Goal: Transaction & Acquisition: Purchase product/service

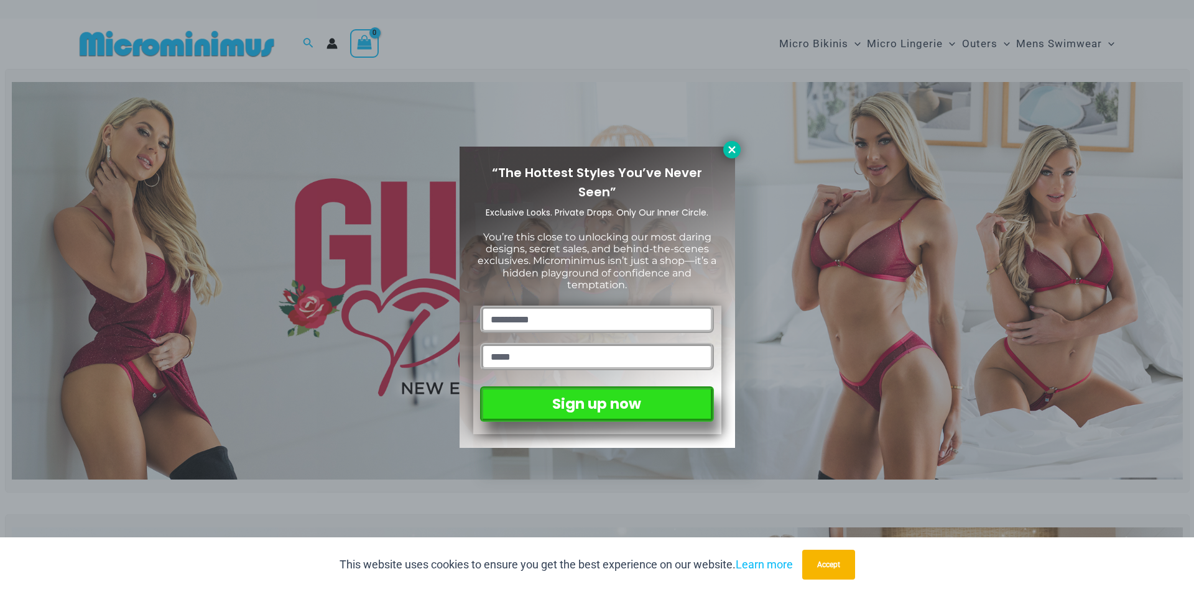
click at [729, 150] on icon at bounding box center [731, 149] width 11 height 11
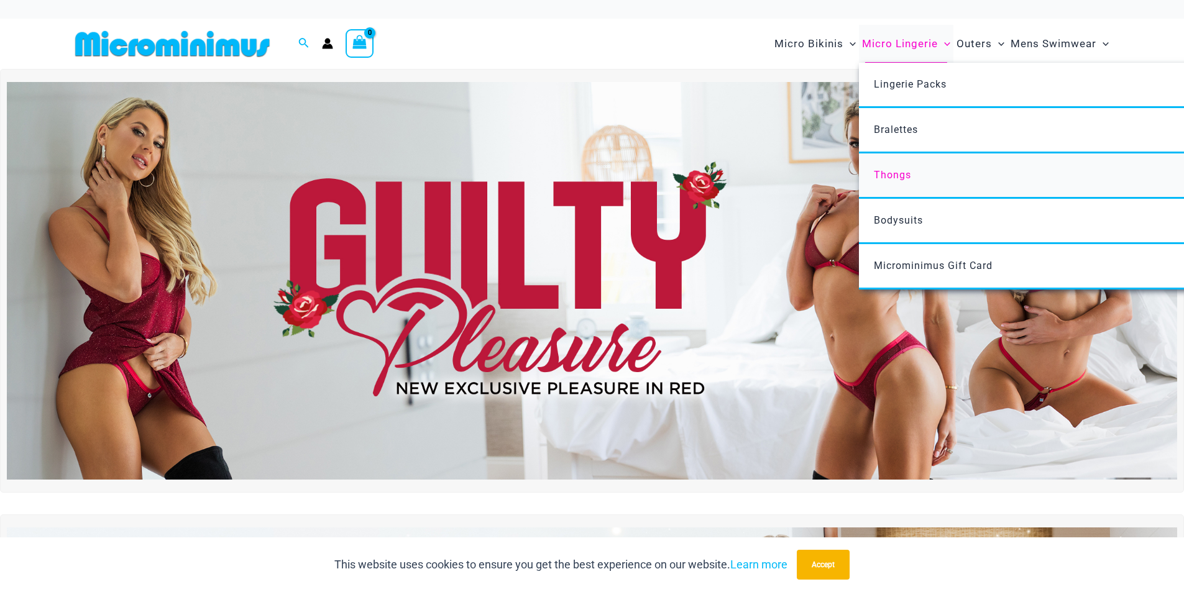
click at [892, 181] on link "Thongs" at bounding box center [1044, 176] width 370 height 45
click at [890, 175] on span "Thongs" at bounding box center [892, 175] width 37 height 12
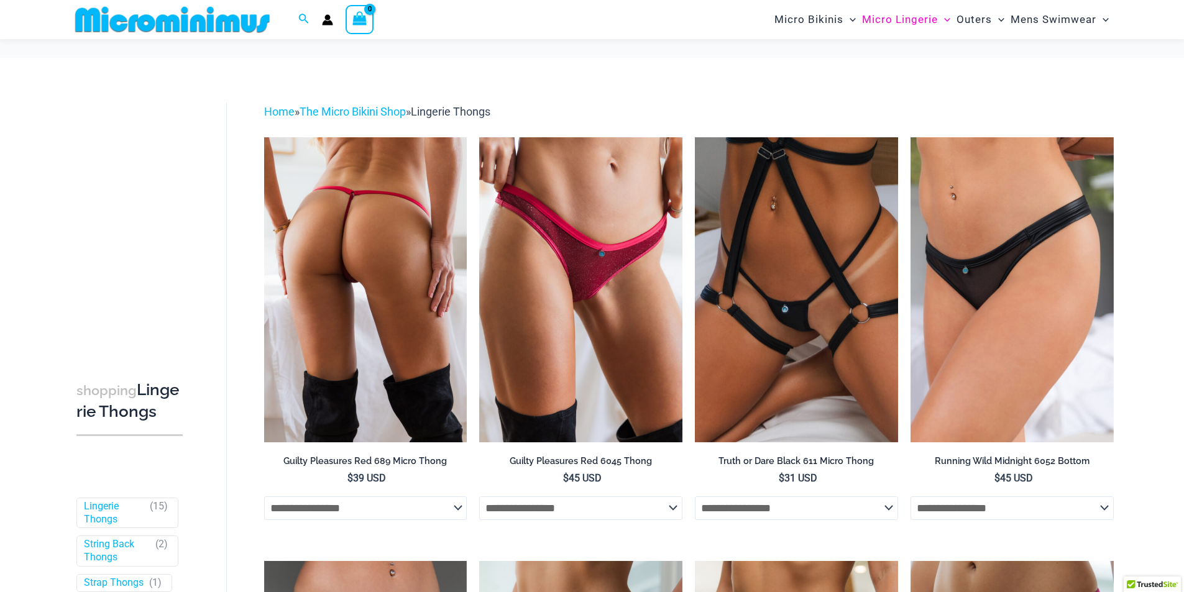
scroll to position [62, 0]
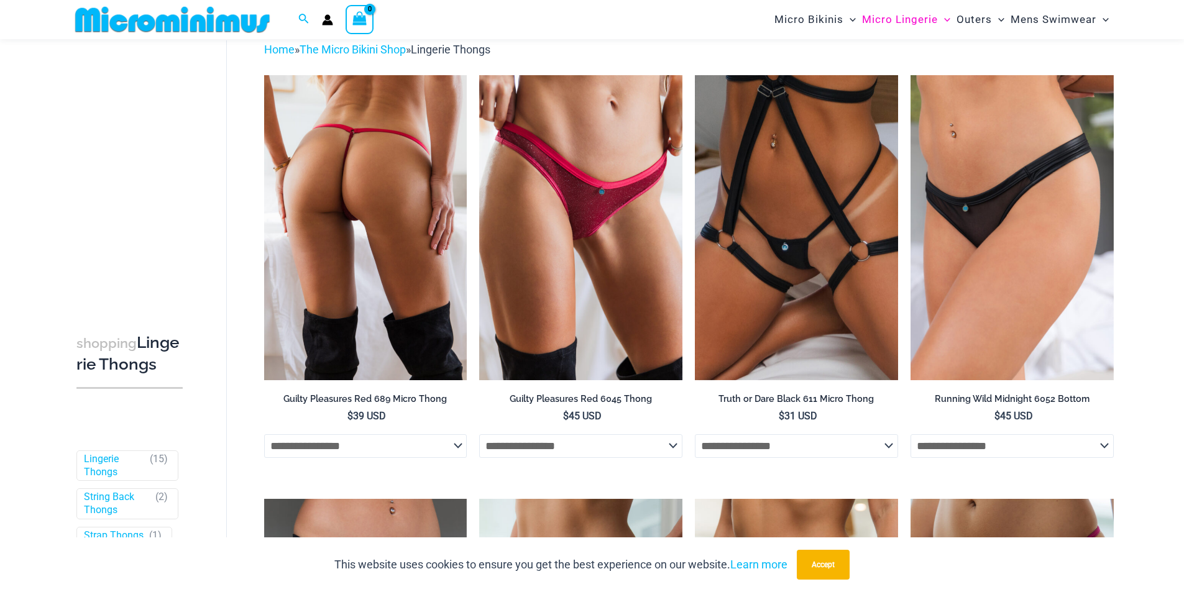
click at [441, 448] on select "**********" at bounding box center [365, 447] width 203 height 24
click at [285, 419] on span "$ 39 USD" at bounding box center [365, 417] width 203 height 14
click at [349, 226] on img at bounding box center [365, 227] width 203 height 305
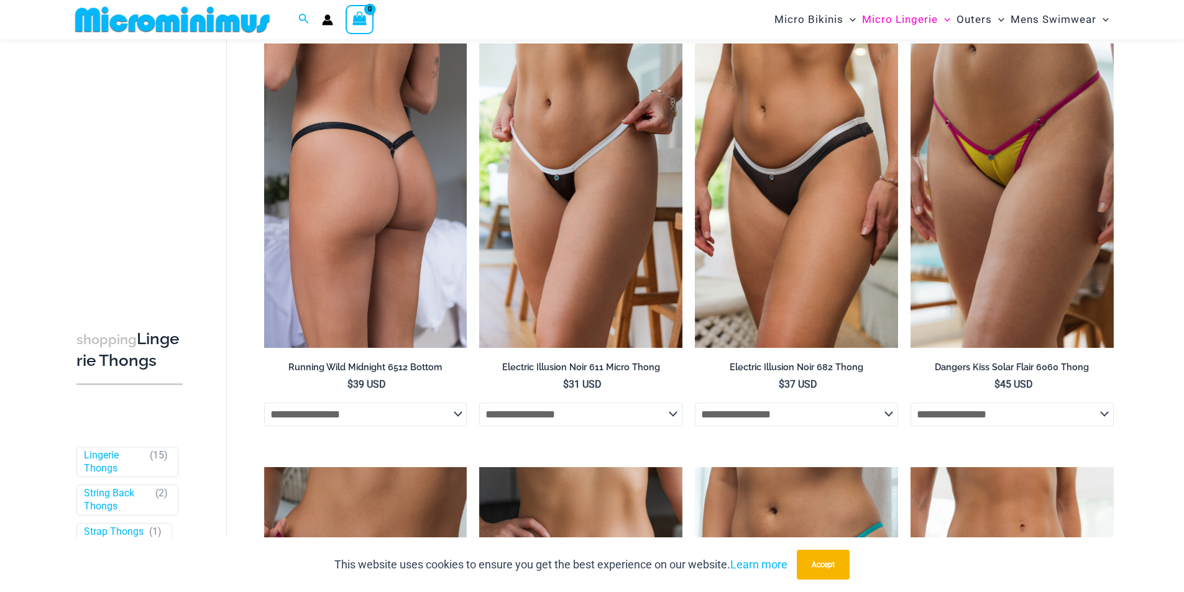
scroll to position [497, 0]
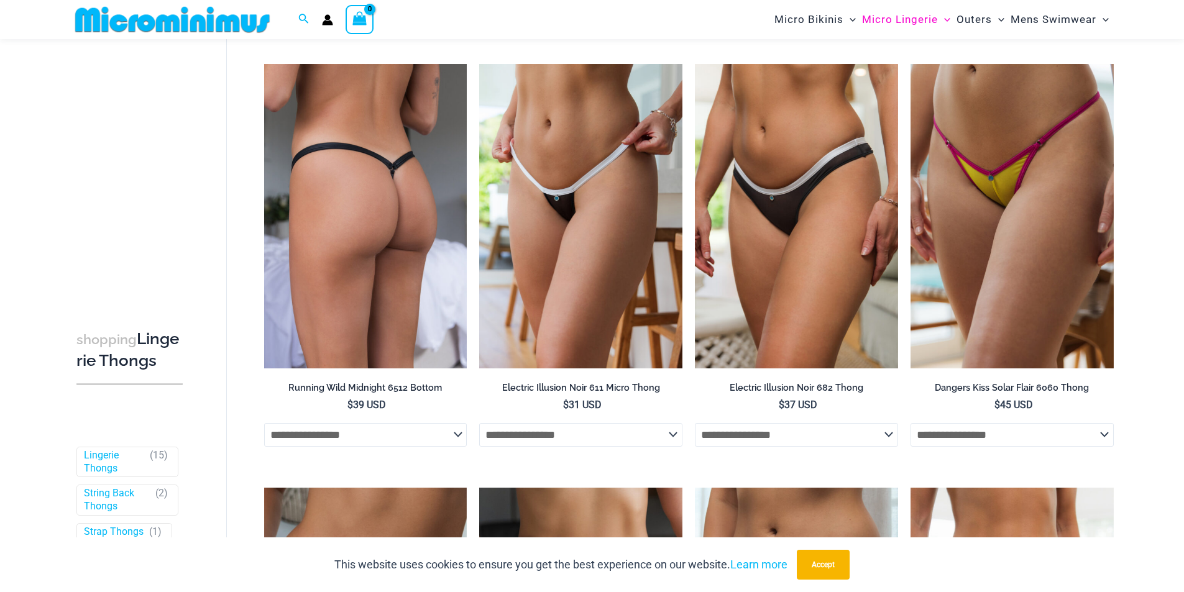
click at [397, 197] on img at bounding box center [365, 216] width 203 height 305
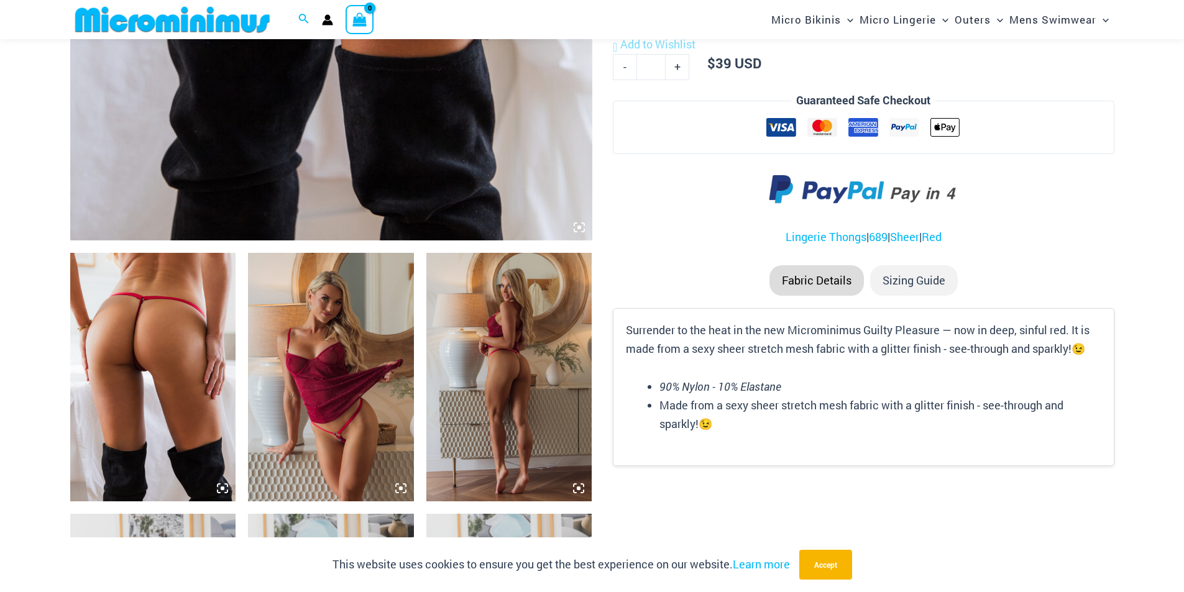
scroll to position [656, 0]
click at [326, 364] on img at bounding box center [331, 376] width 166 height 249
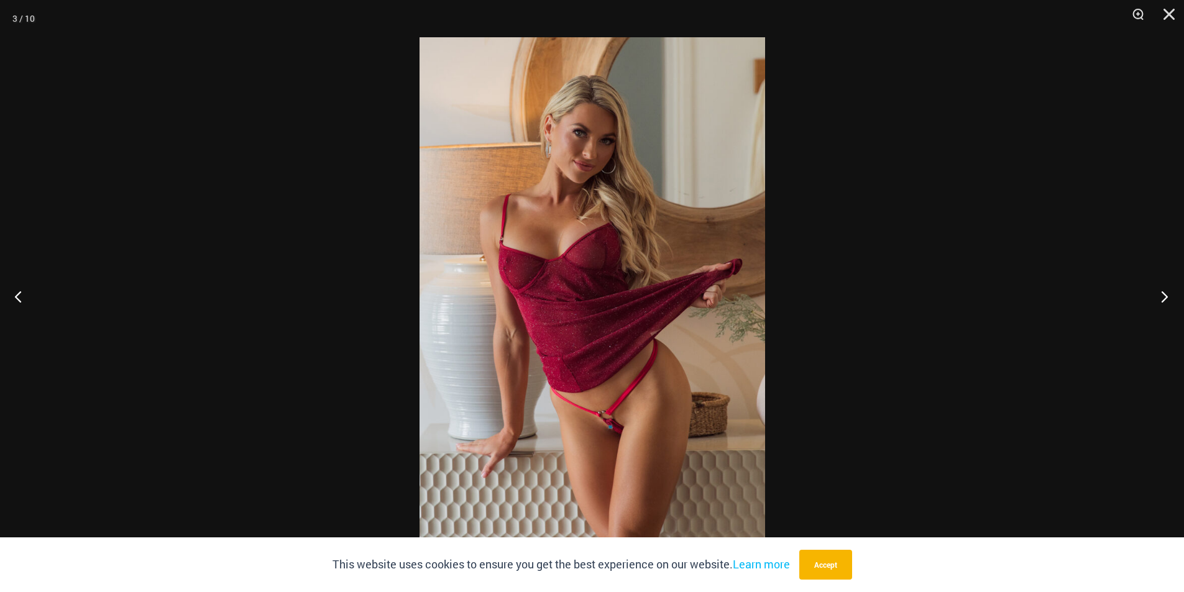
click at [1163, 294] on button "Next" at bounding box center [1161, 296] width 47 height 62
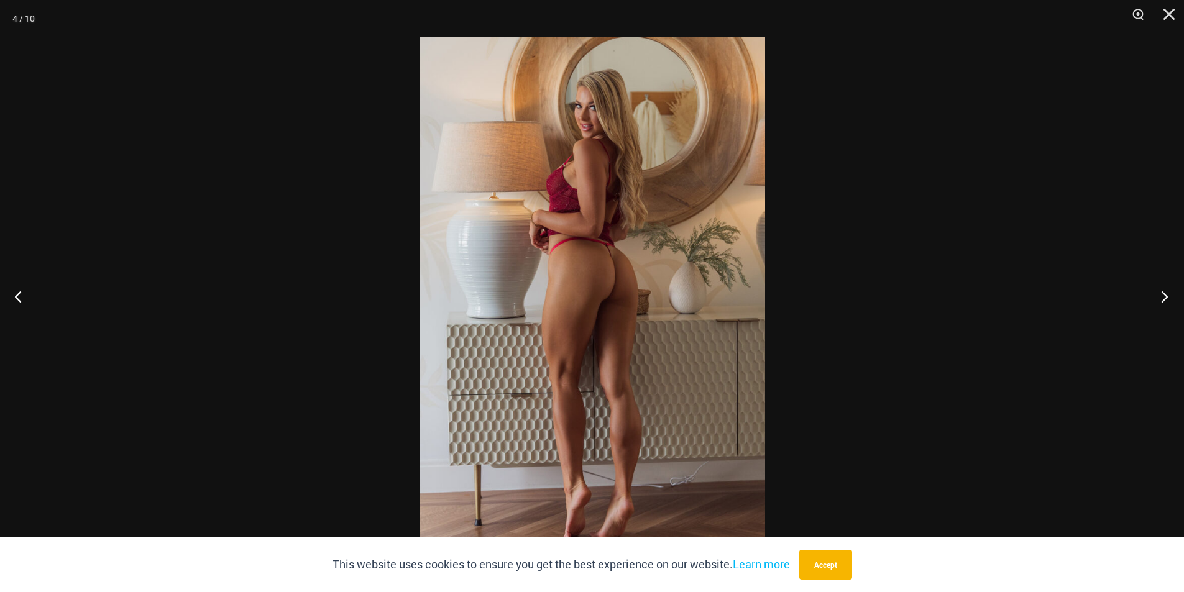
click at [1163, 294] on button "Next" at bounding box center [1161, 296] width 47 height 62
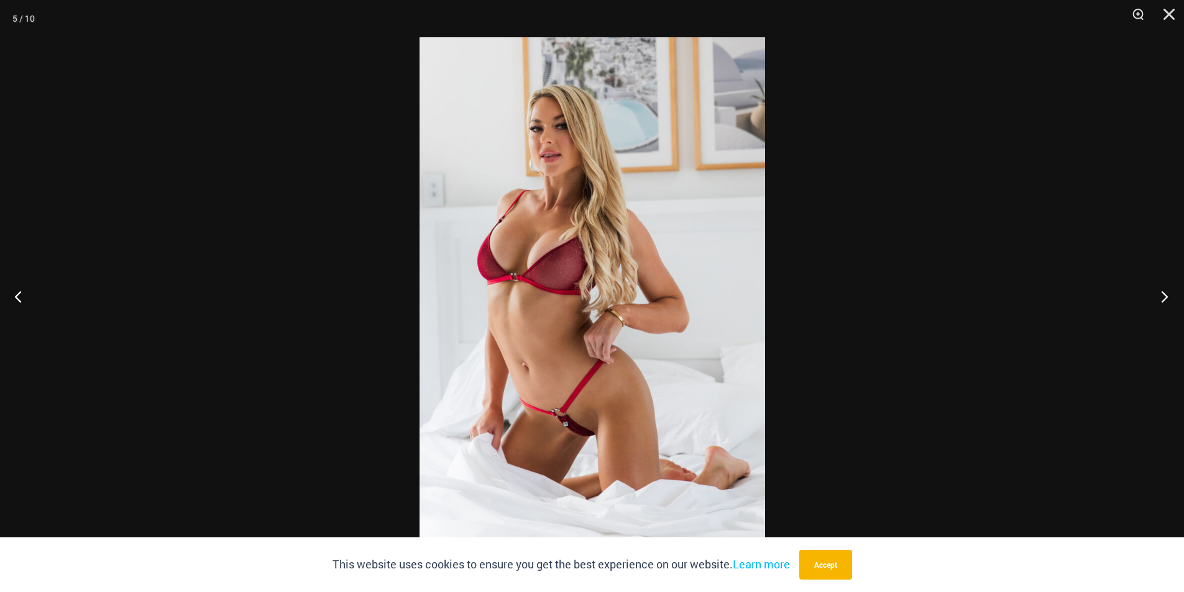
click at [1163, 294] on button "Next" at bounding box center [1161, 296] width 47 height 62
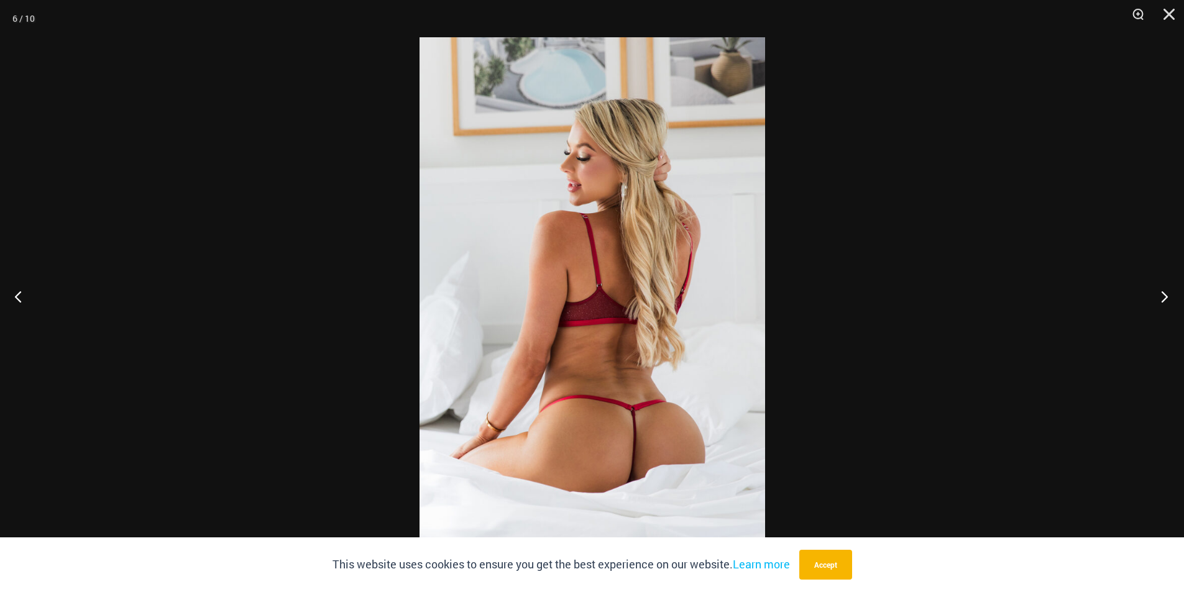
click at [1163, 294] on button "Next" at bounding box center [1161, 296] width 47 height 62
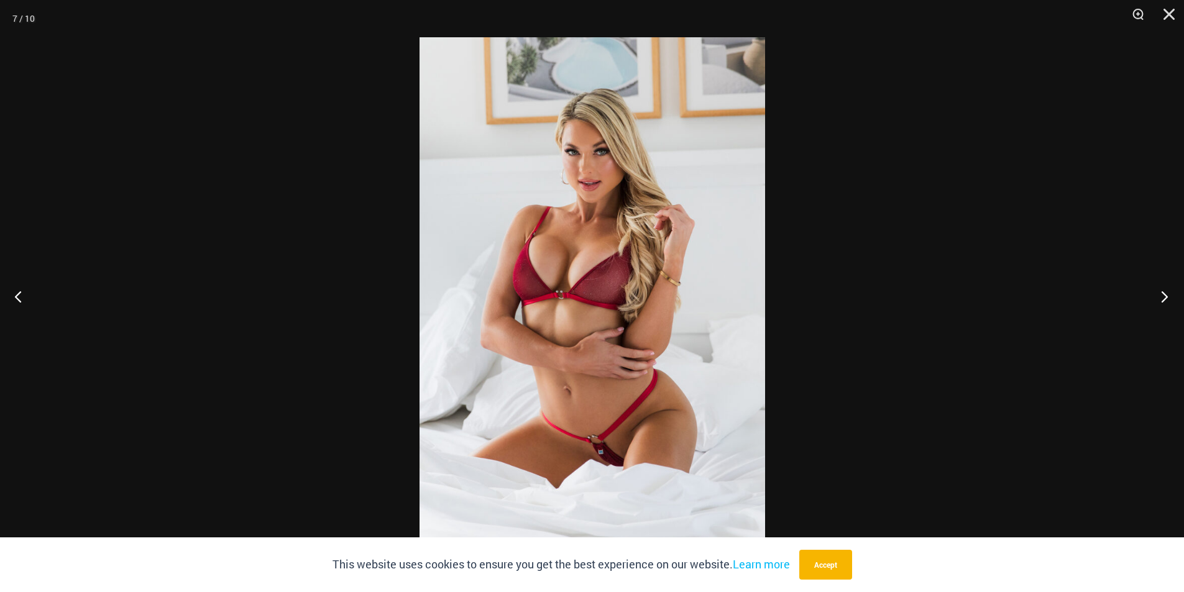
click at [1163, 294] on button "Next" at bounding box center [1161, 296] width 47 height 62
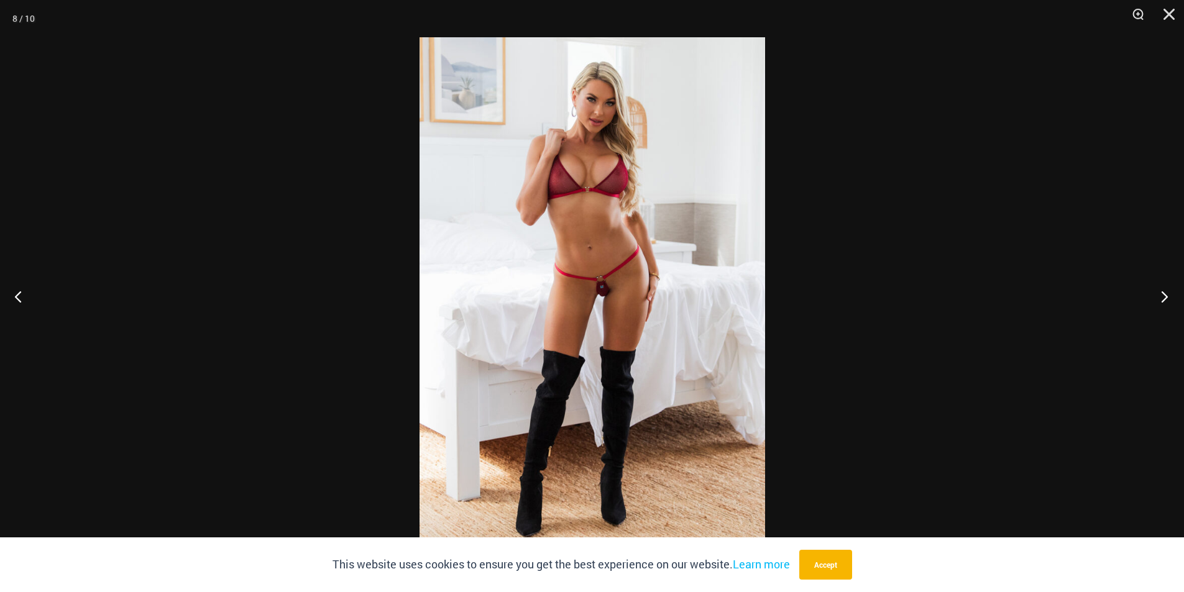
click at [1163, 294] on button "Next" at bounding box center [1161, 296] width 47 height 62
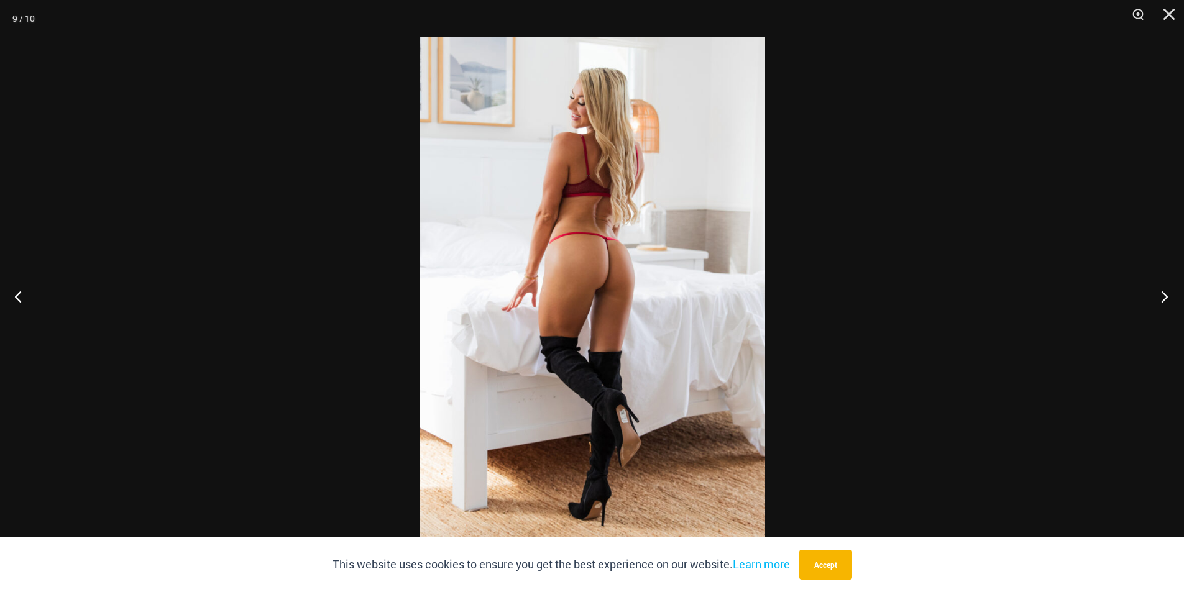
click at [1163, 294] on button "Next" at bounding box center [1161, 296] width 47 height 62
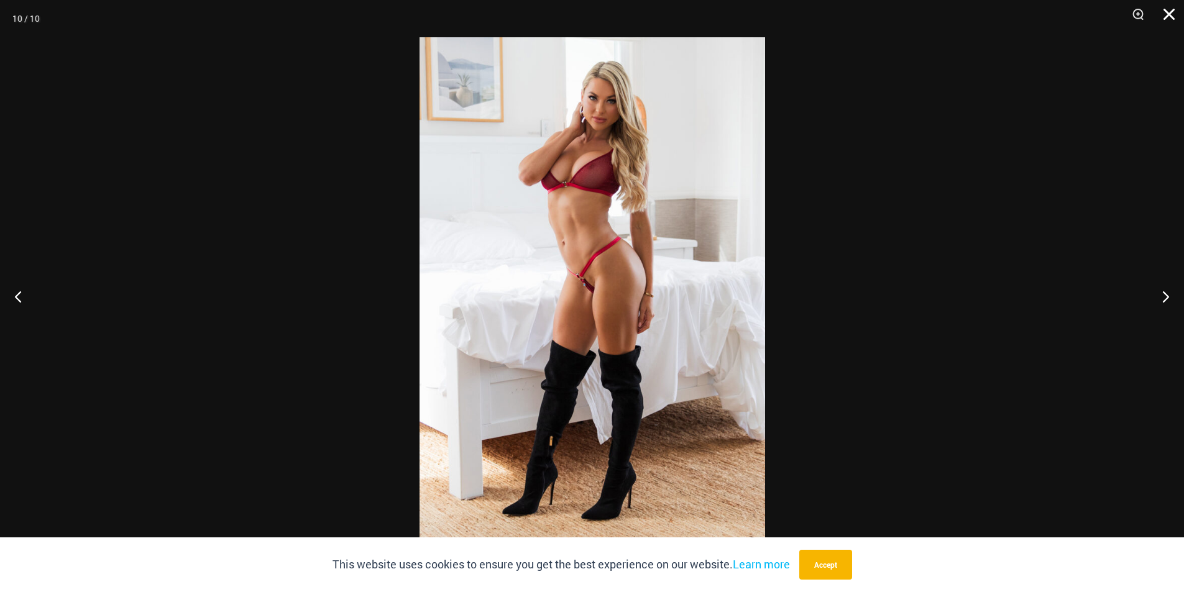
click at [1162, 14] on button "Close" at bounding box center [1164, 18] width 31 height 37
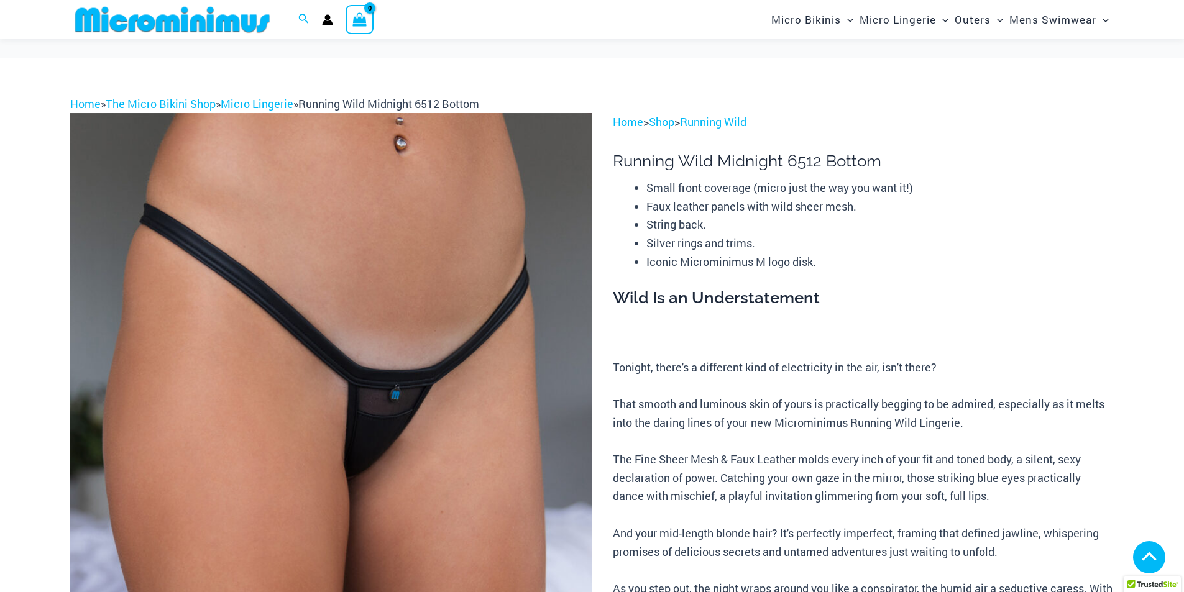
scroll to position [548, 0]
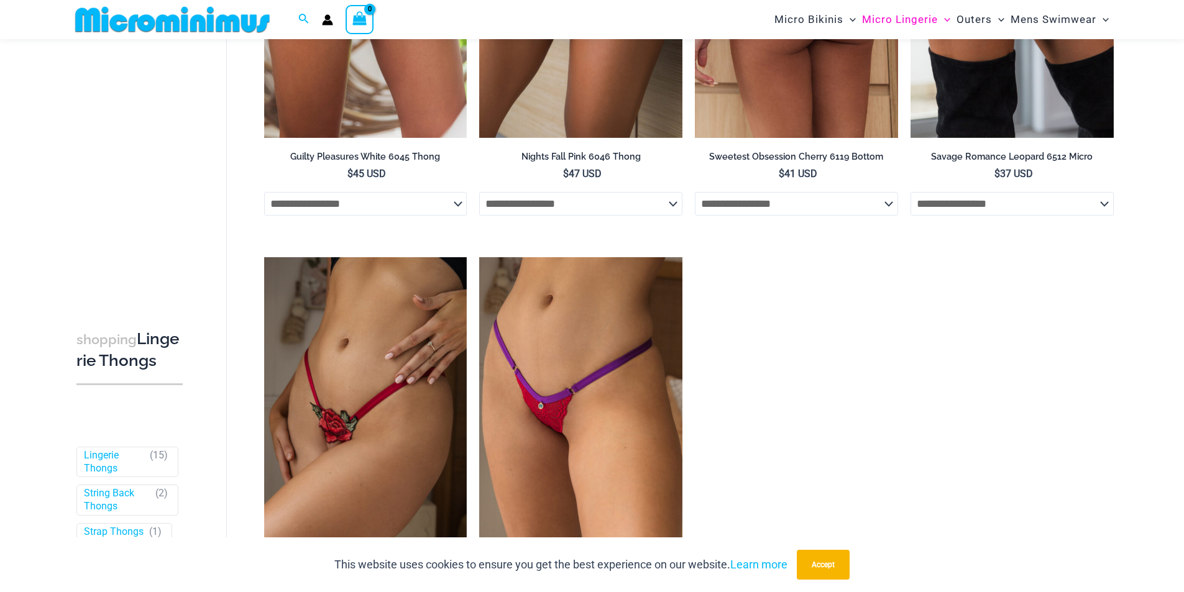
scroll to position [1616, 0]
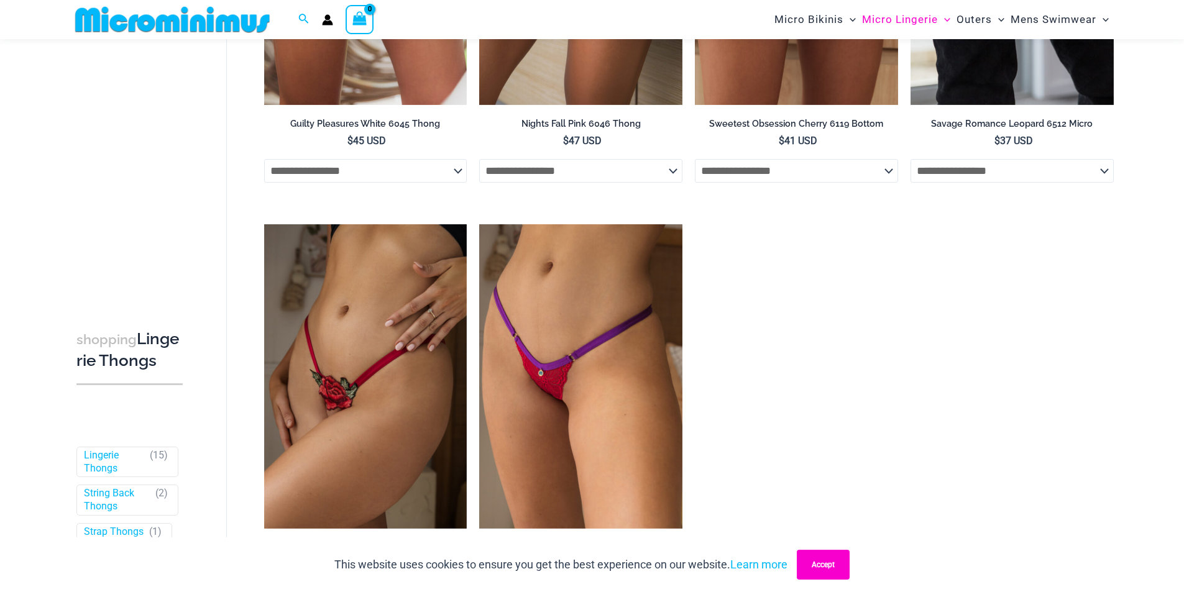
click at [823, 563] on button "Accept" at bounding box center [823, 565] width 53 height 30
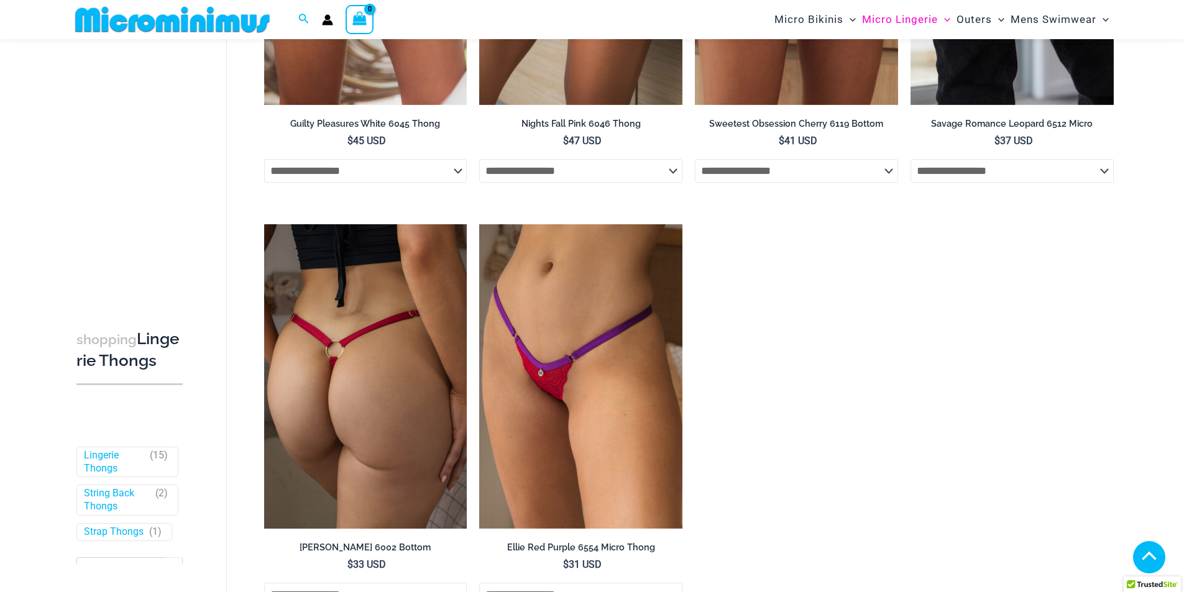
click at [338, 346] on img at bounding box center [365, 376] width 203 height 305
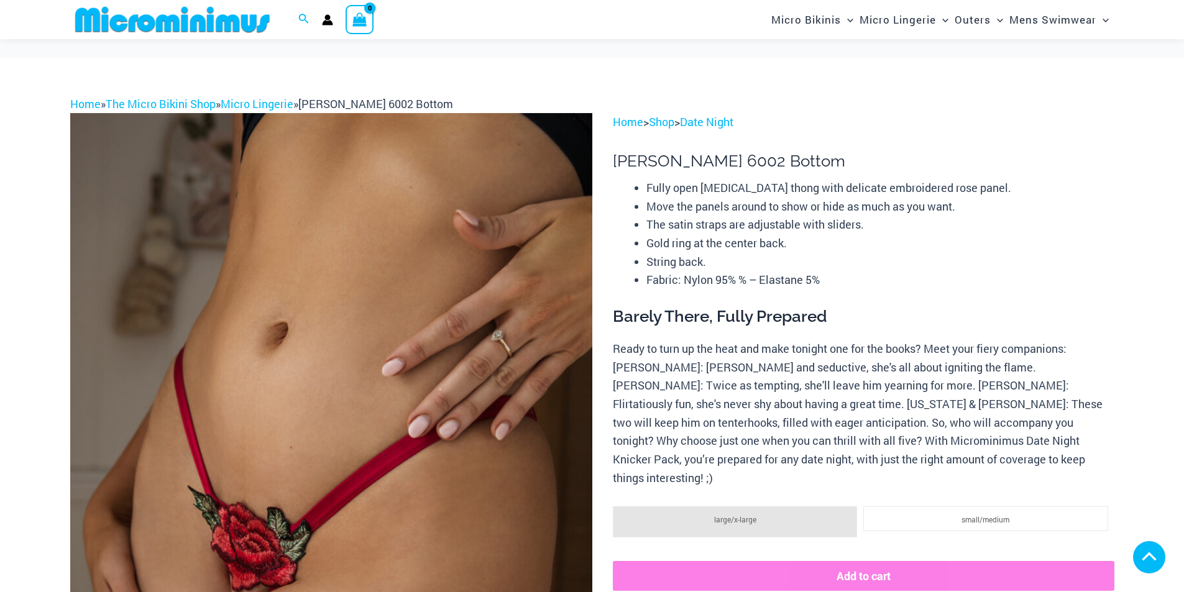
scroll to position [673, 0]
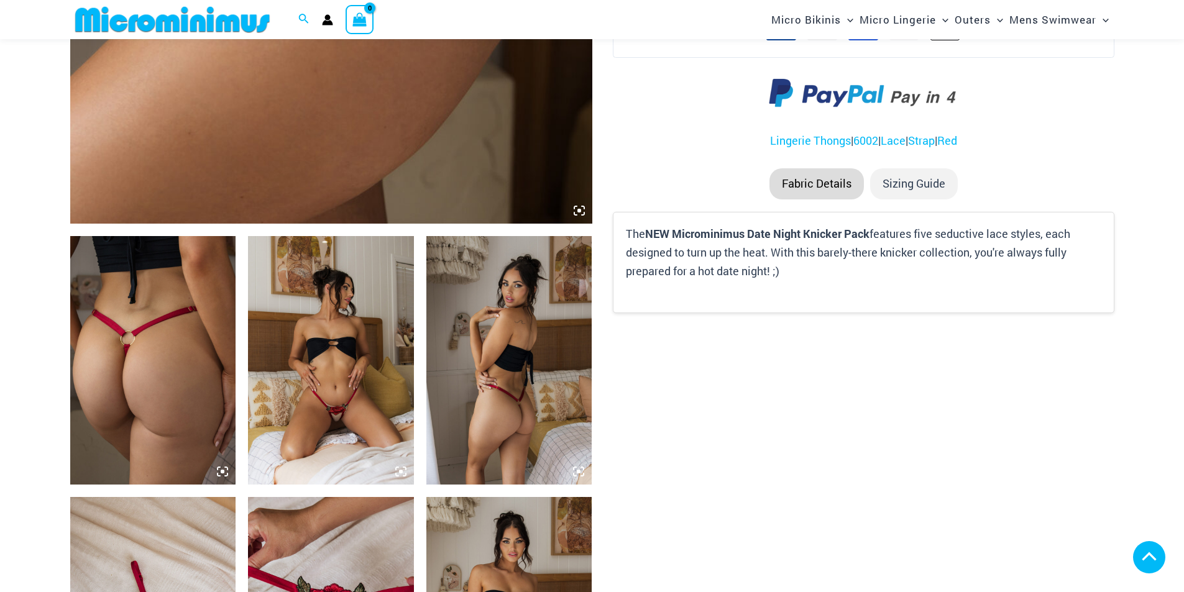
click at [339, 236] on img at bounding box center [331, 360] width 166 height 249
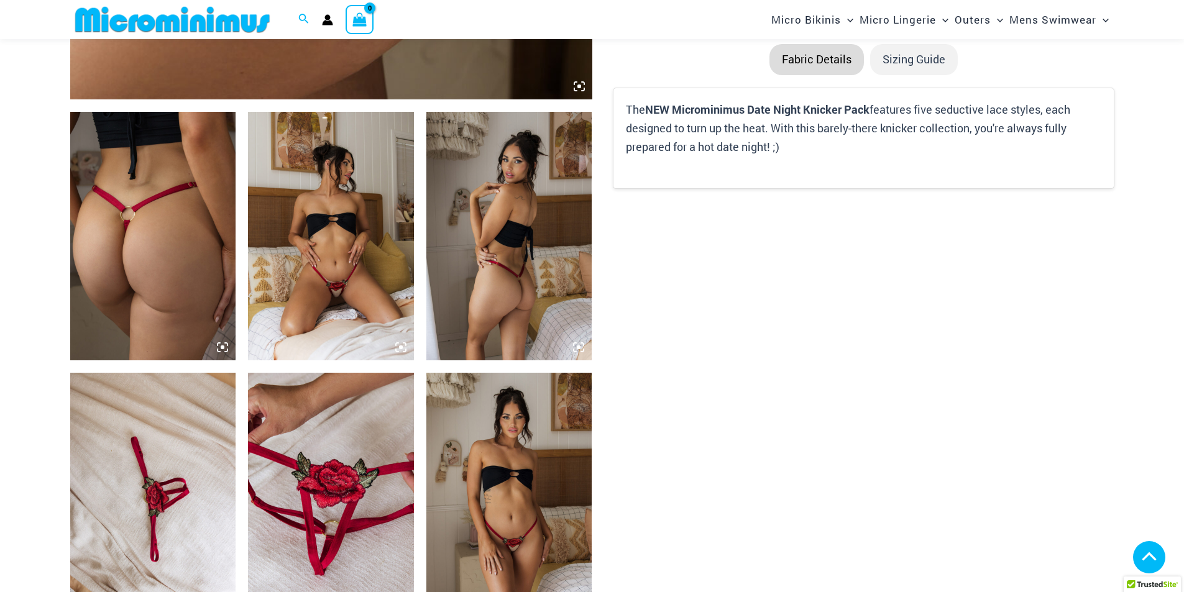
click at [324, 296] on img at bounding box center [331, 236] width 166 height 249
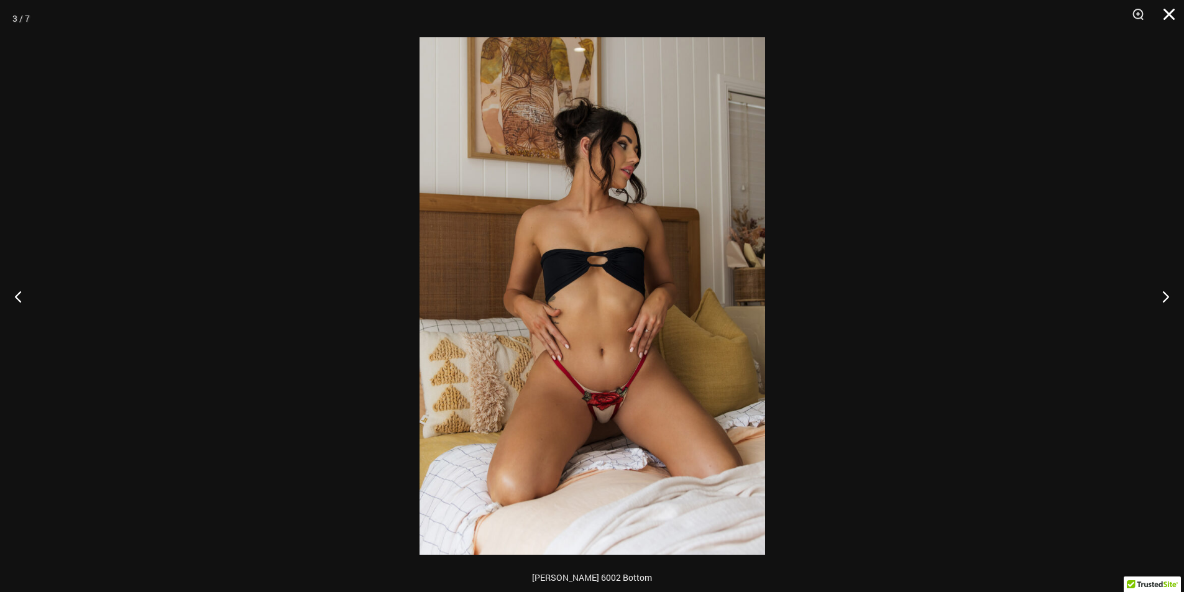
click at [1163, 22] on button "Close" at bounding box center [1164, 18] width 31 height 37
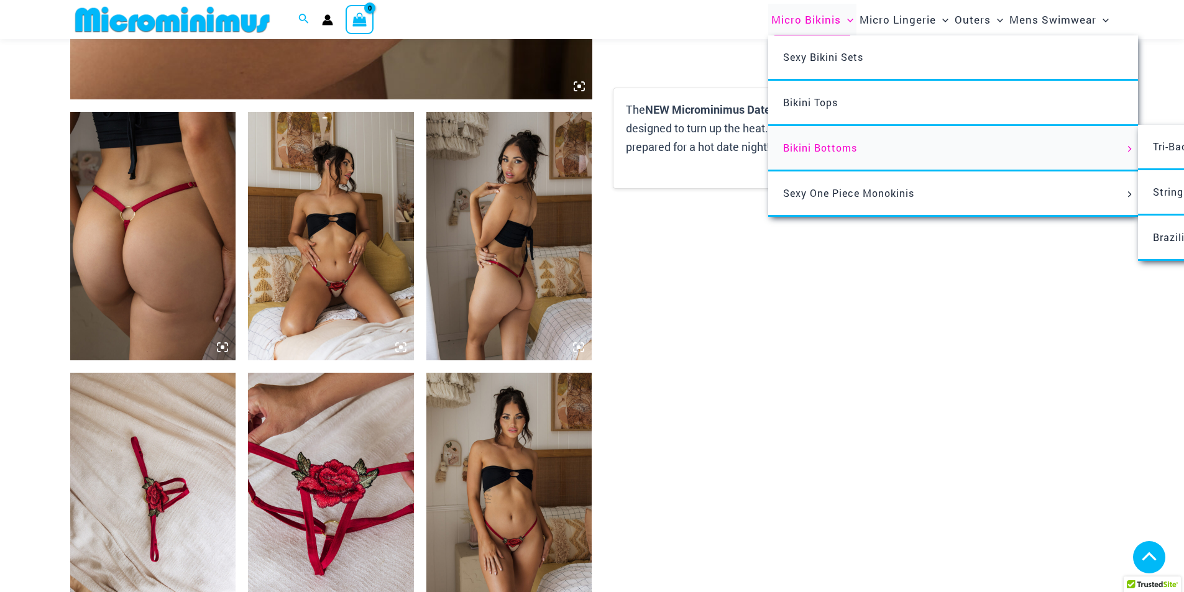
click at [796, 153] on span "Bikini Bottoms" at bounding box center [820, 147] width 74 height 13
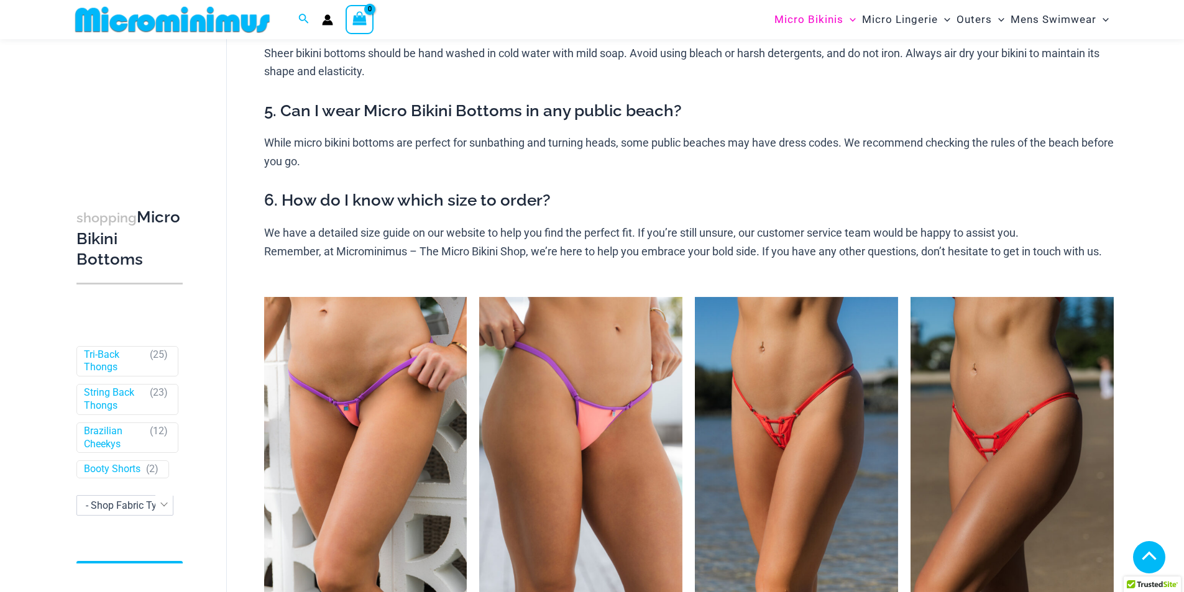
scroll to position [124, 0]
click at [106, 433] on link "Brazilian Cheekys" at bounding box center [114, 436] width 60 height 26
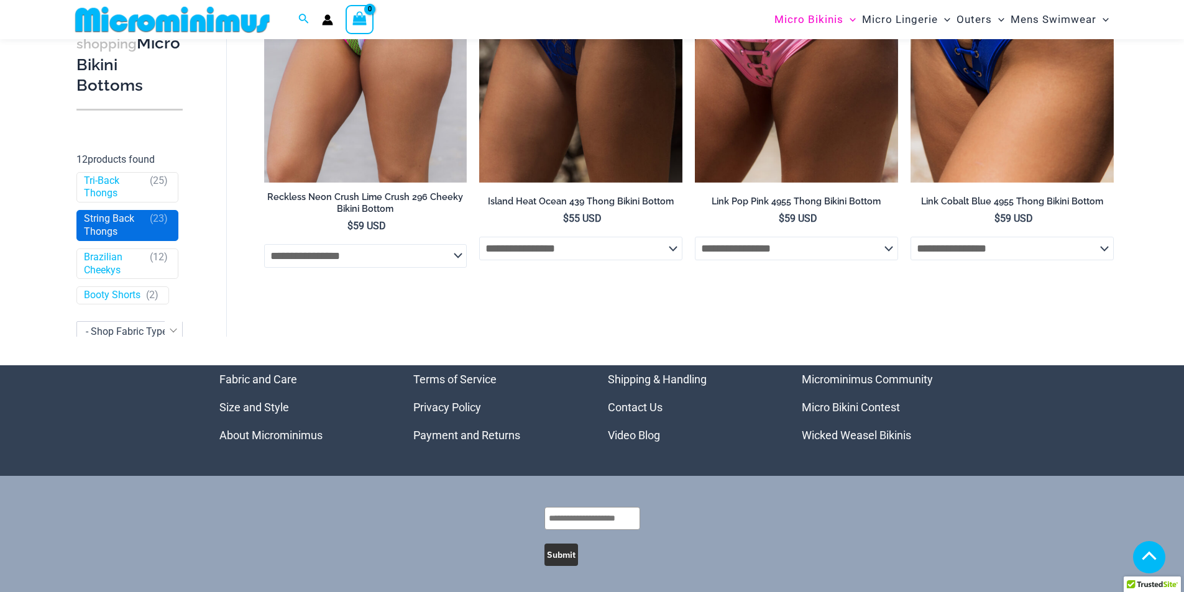
scroll to position [187, 0]
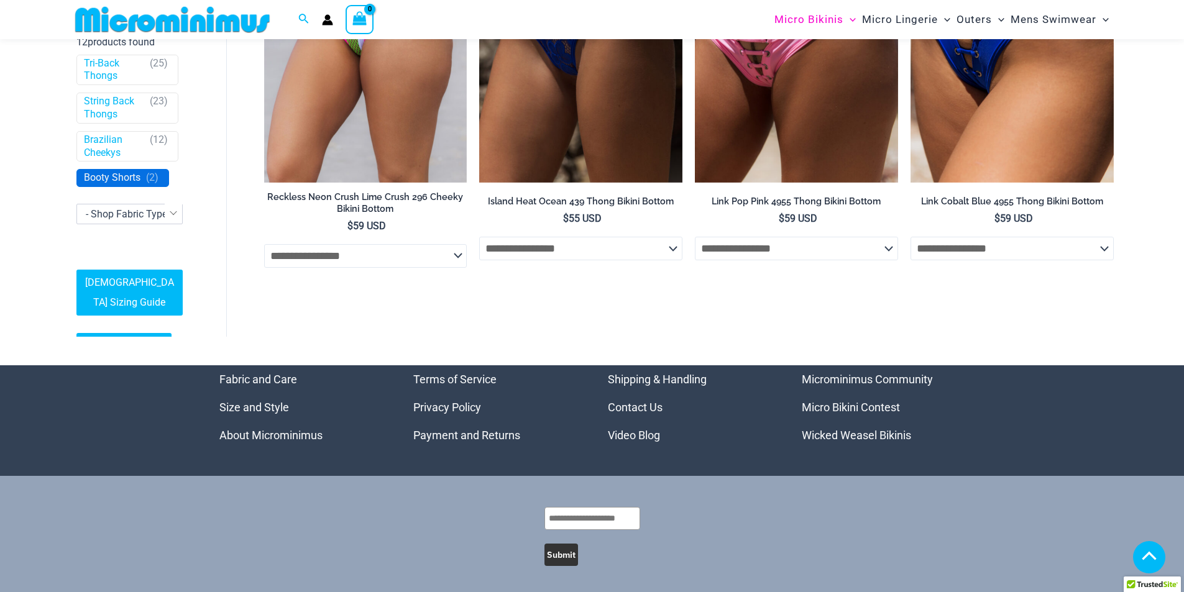
click at [107, 185] on link "Booty Shorts" at bounding box center [112, 178] width 57 height 13
click at [106, 185] on link "Booty Shorts" at bounding box center [112, 178] width 57 height 13
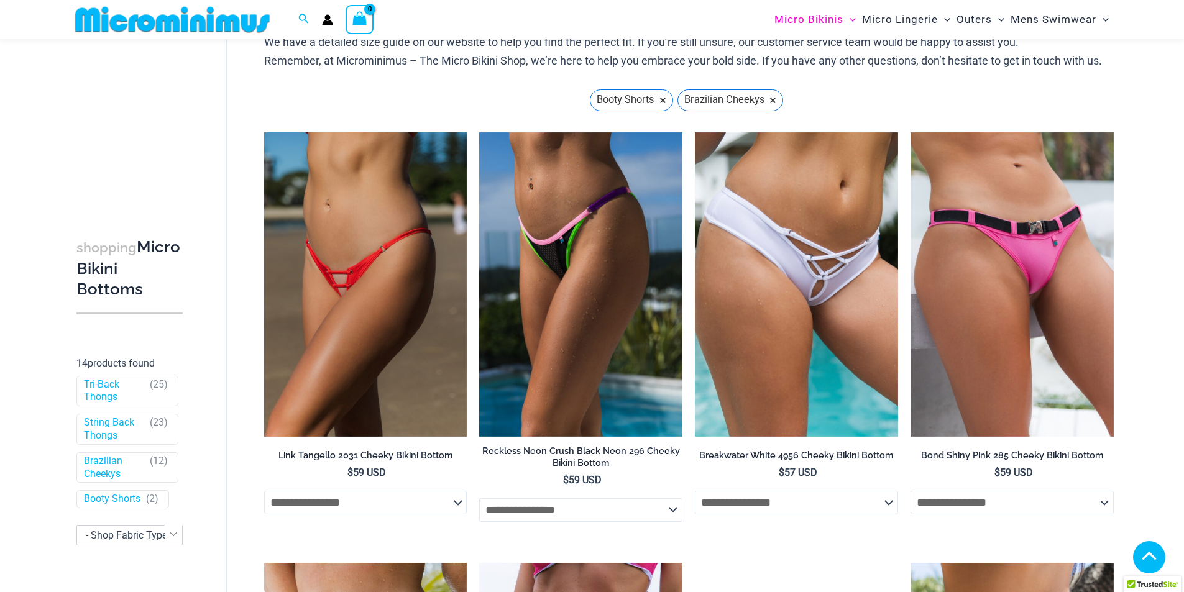
scroll to position [187, 0]
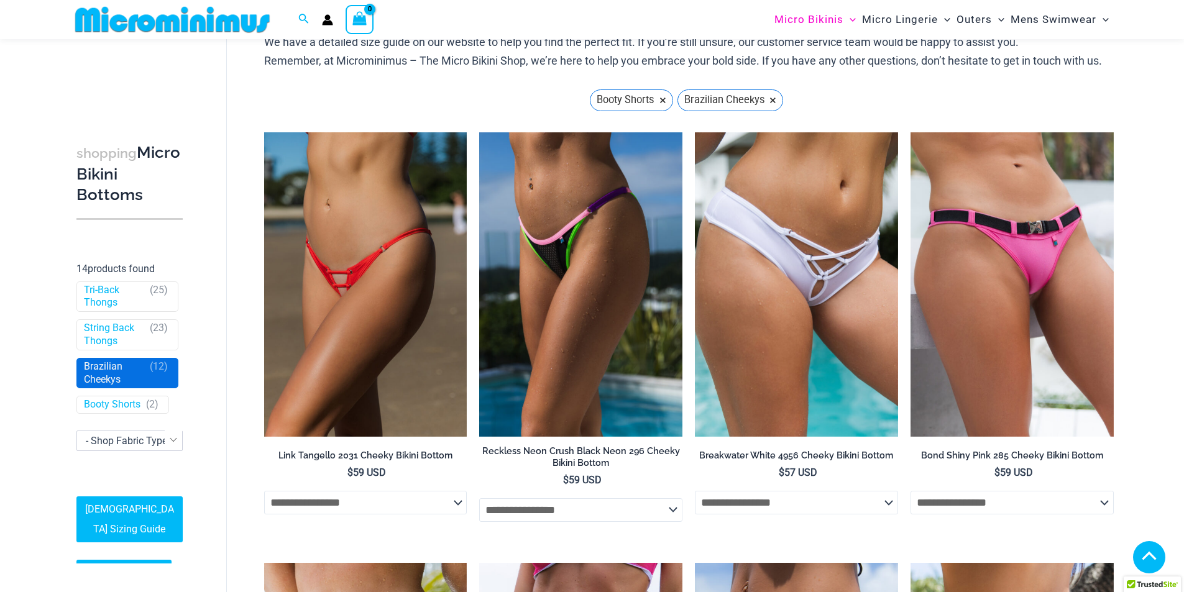
click at [132, 376] on link "Brazilian Cheekys" at bounding box center [114, 374] width 60 height 26
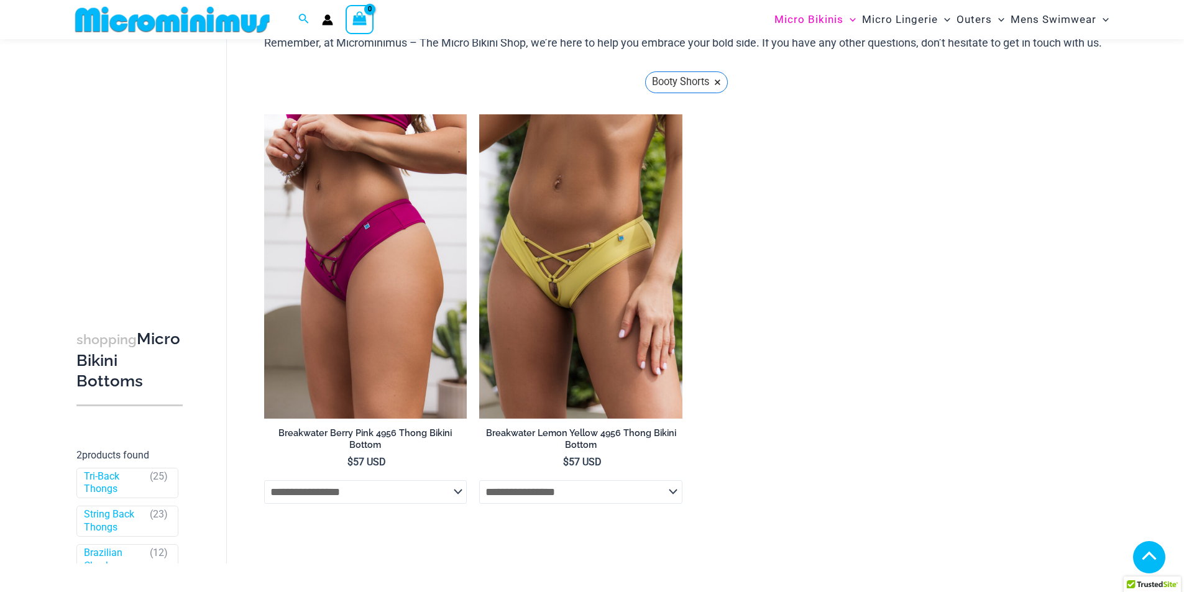
scroll to position [675, 0]
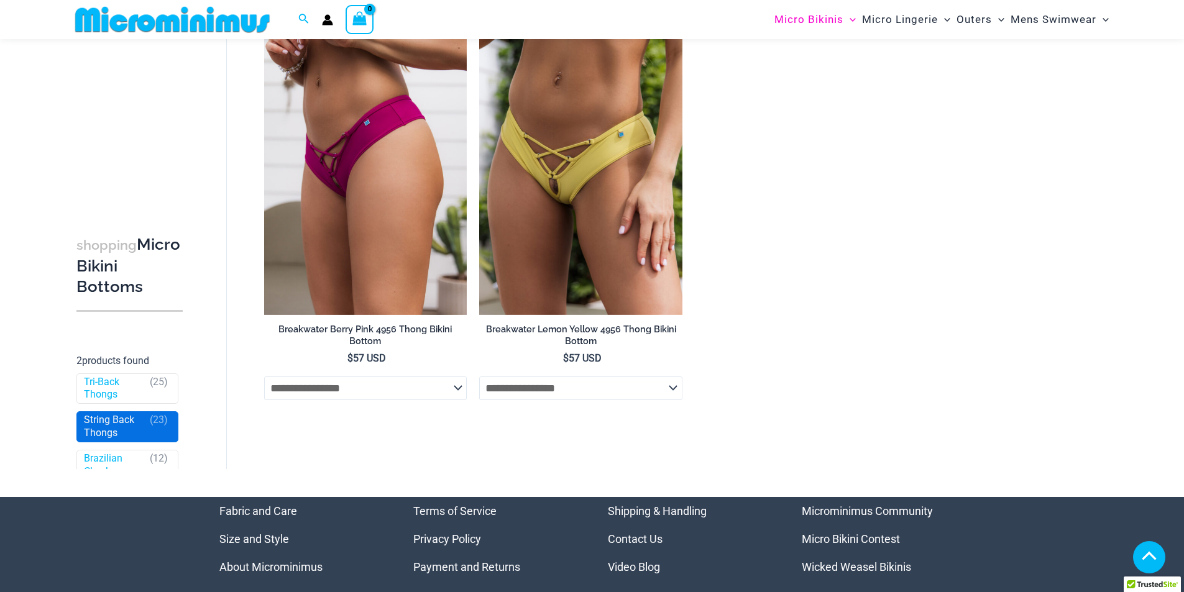
click at [112, 431] on link "String Back Thongs" at bounding box center [114, 427] width 60 height 26
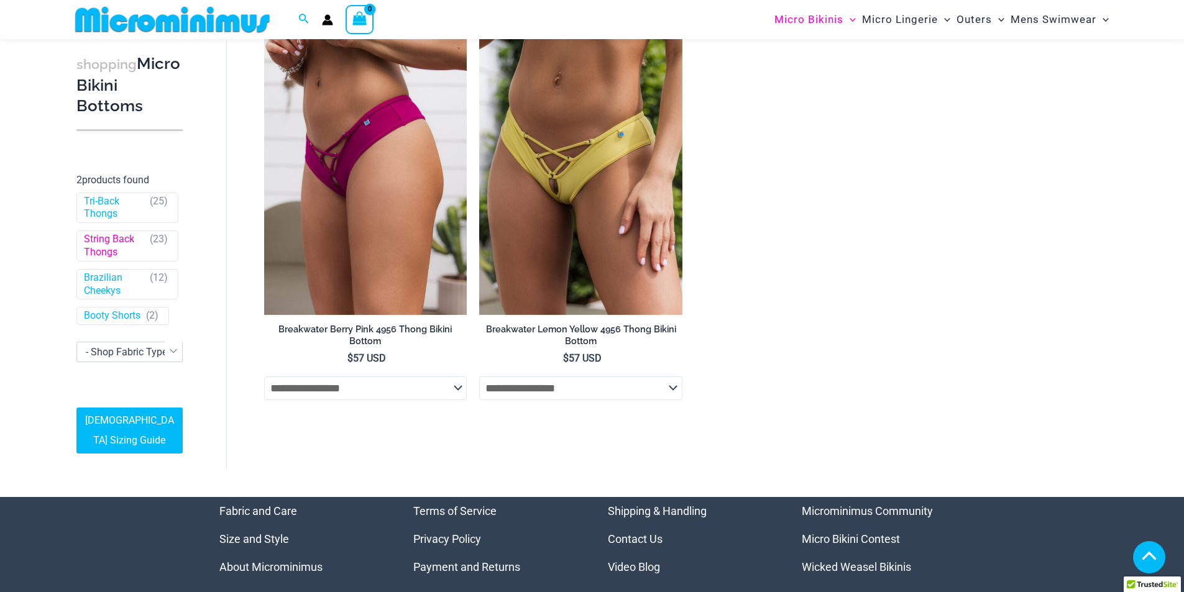
scroll to position [187, 0]
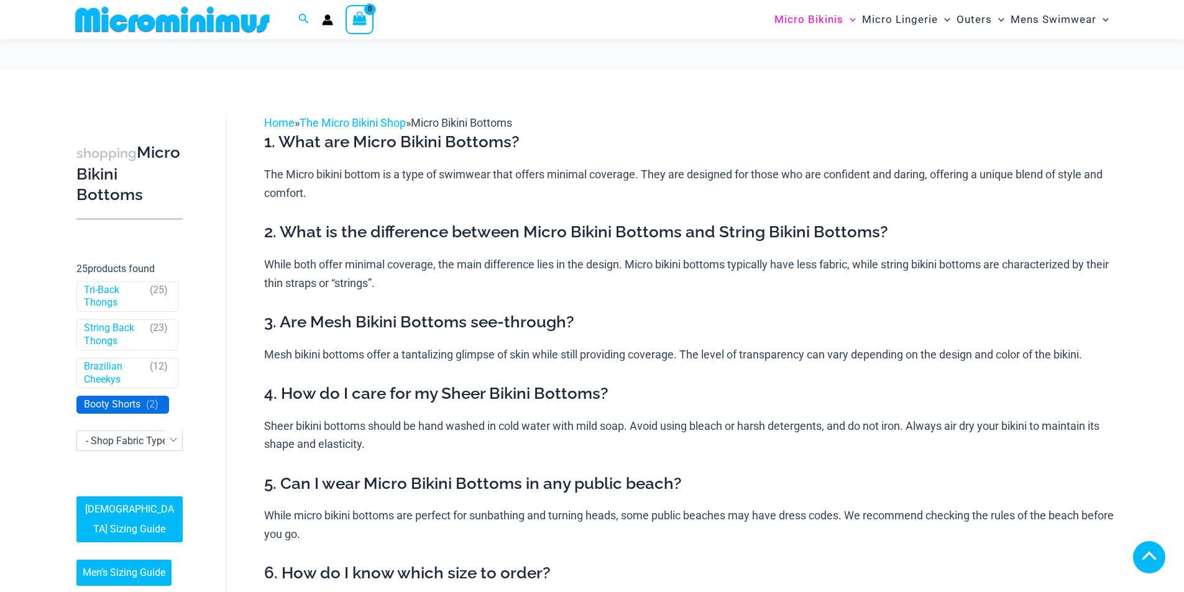
click at [100, 398] on link "Booty Shorts" at bounding box center [112, 404] width 57 height 13
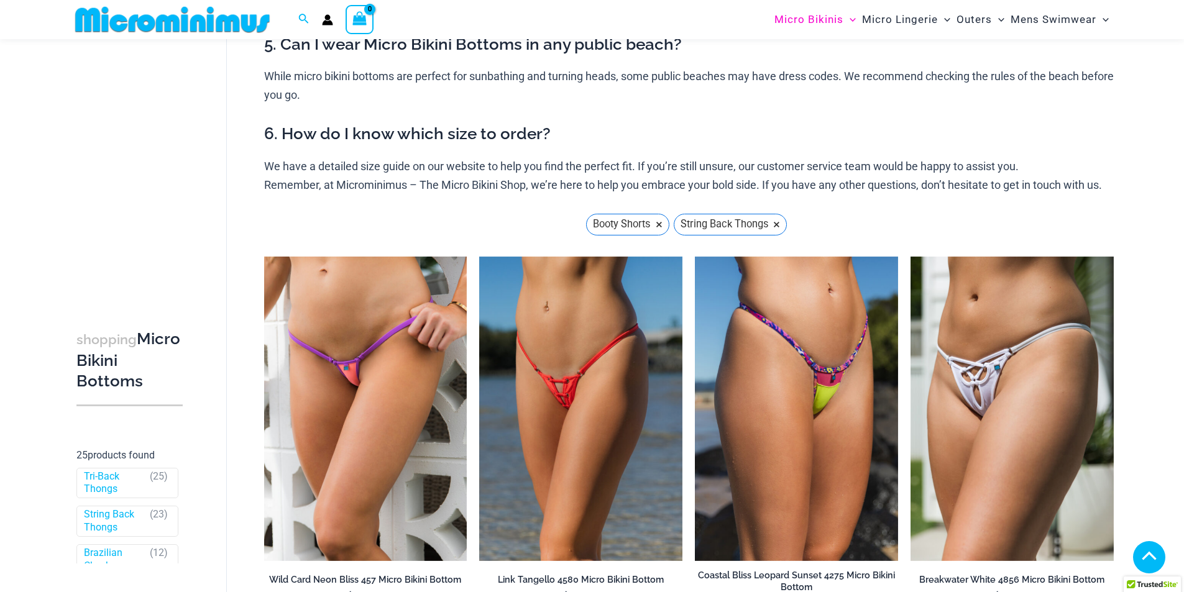
scroll to position [435, 0]
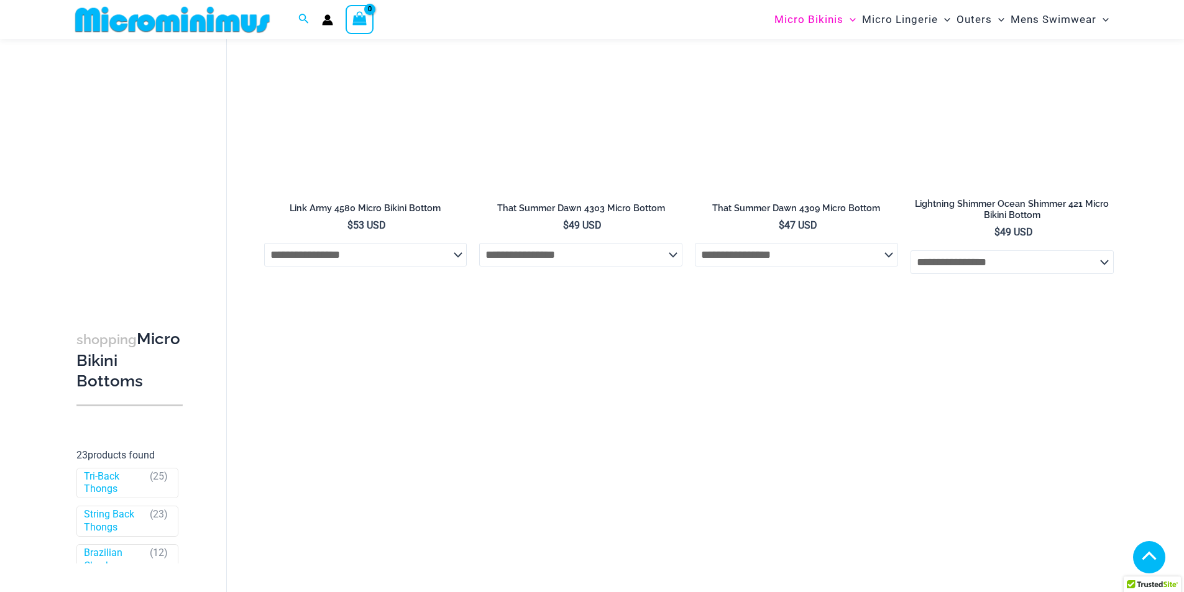
scroll to position [1854, 0]
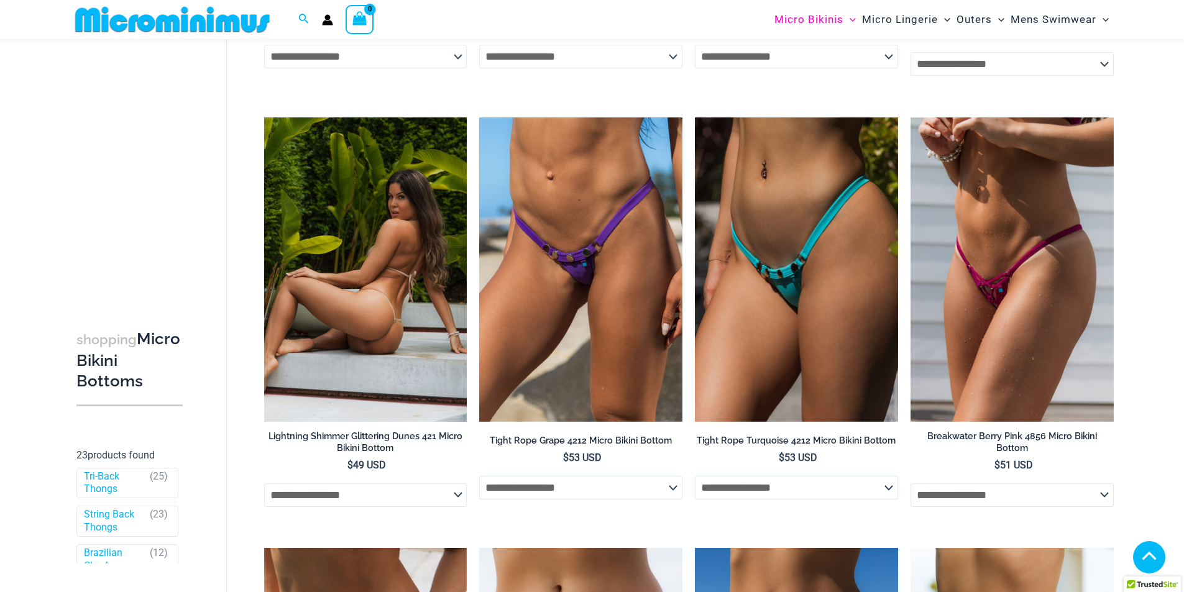
click at [367, 274] on img at bounding box center [365, 269] width 203 height 305
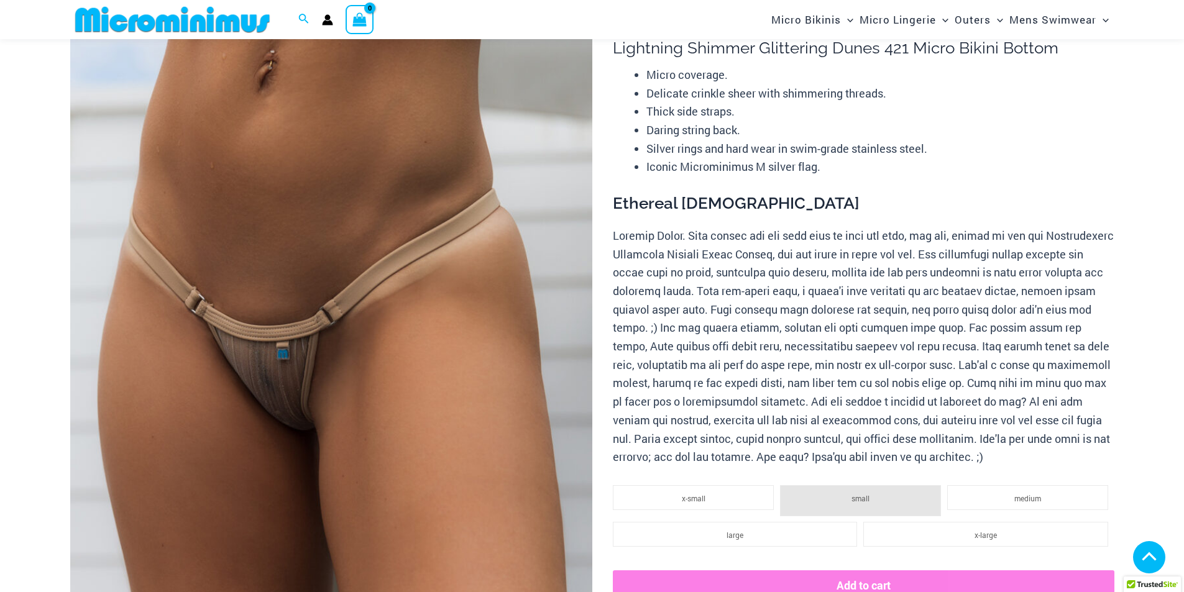
scroll to position [797, 0]
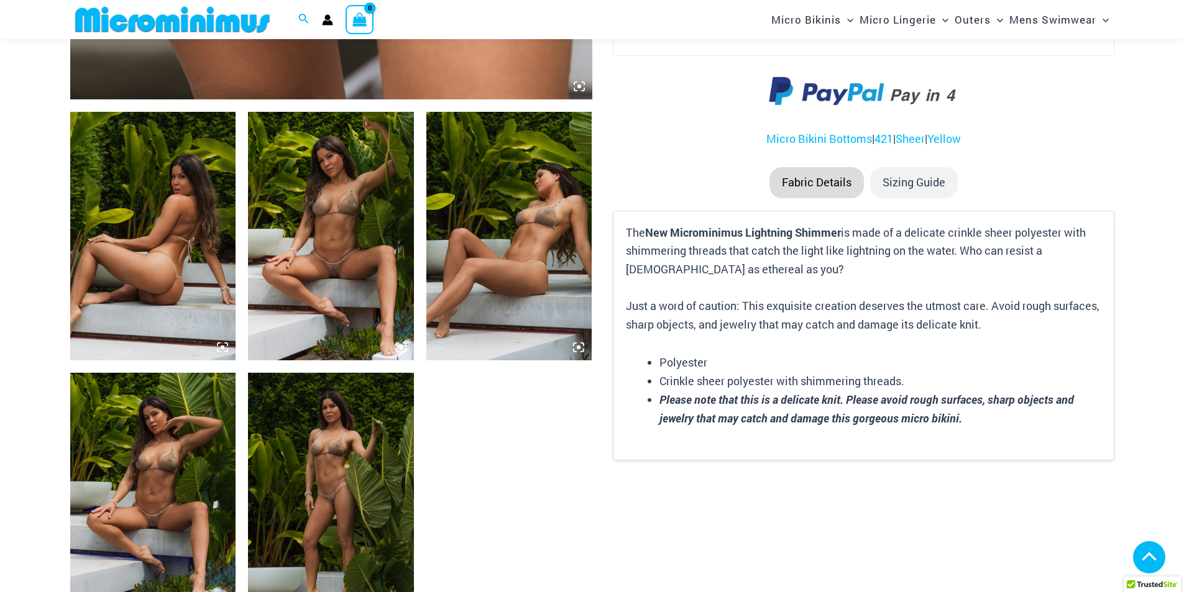
click at [338, 225] on img at bounding box center [331, 236] width 166 height 249
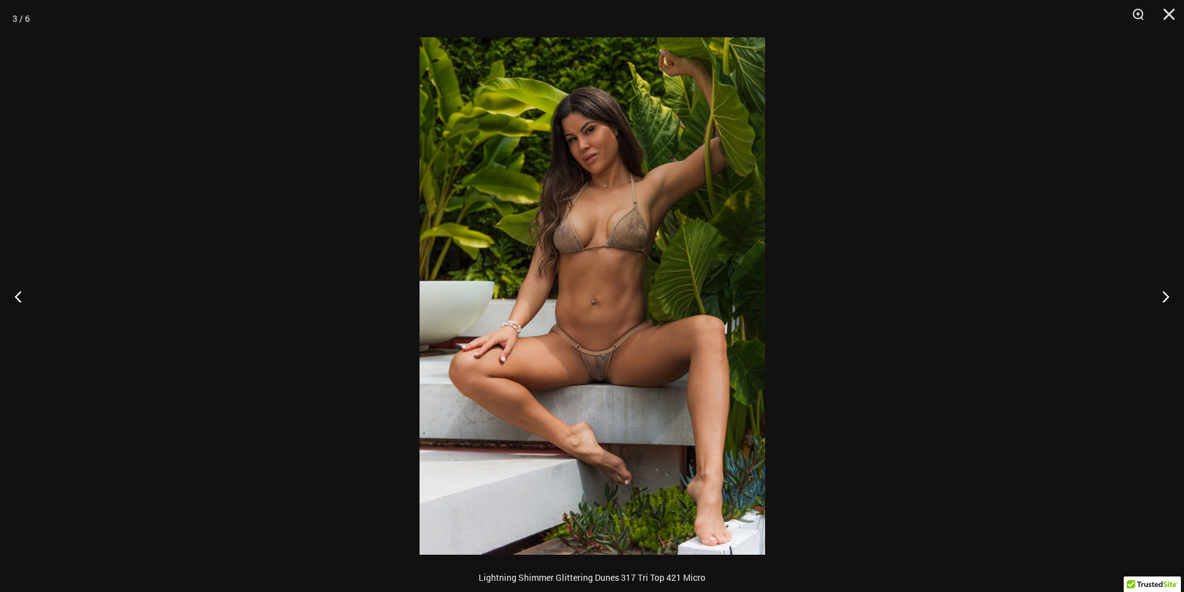
click at [620, 348] on img at bounding box center [593, 296] width 346 height 518
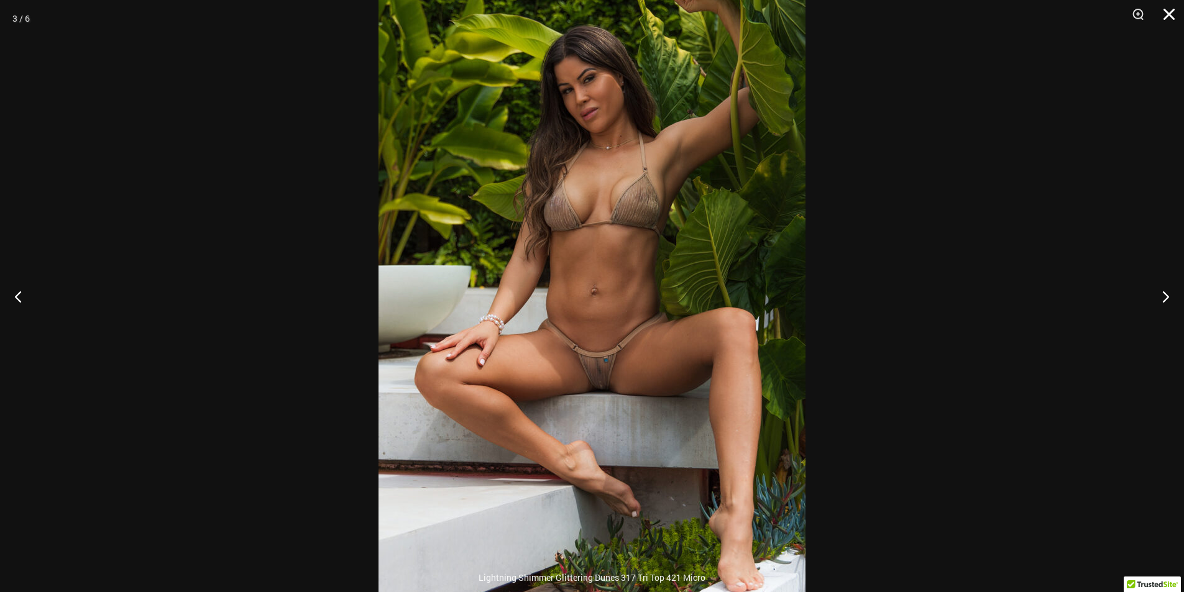
click at [1175, 19] on button "Close" at bounding box center [1164, 18] width 31 height 37
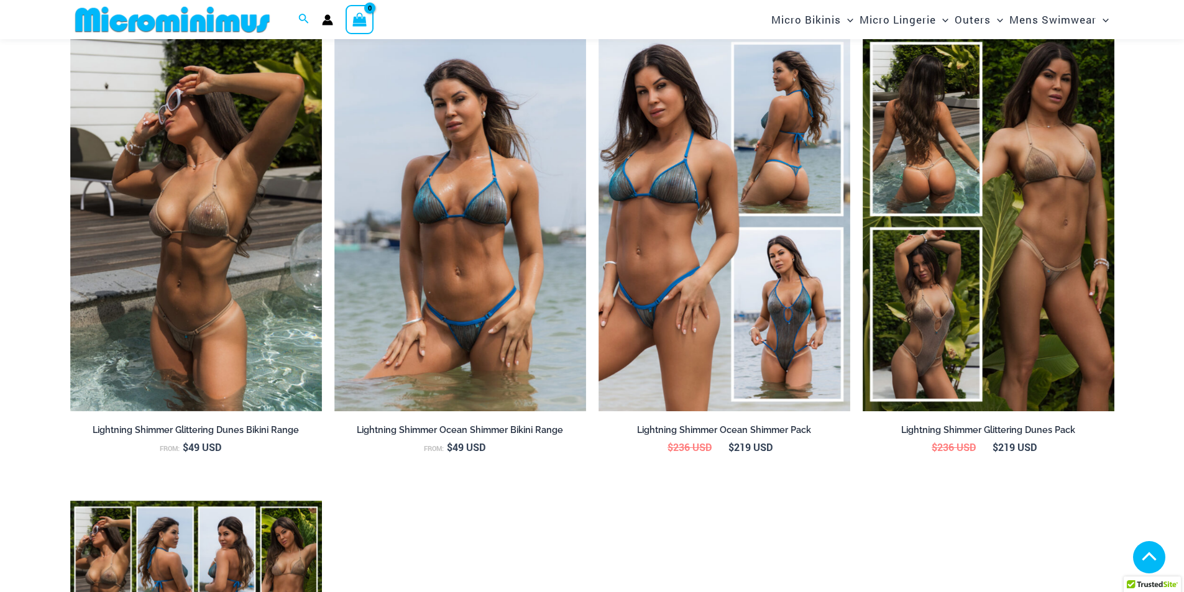
scroll to position [1481, 0]
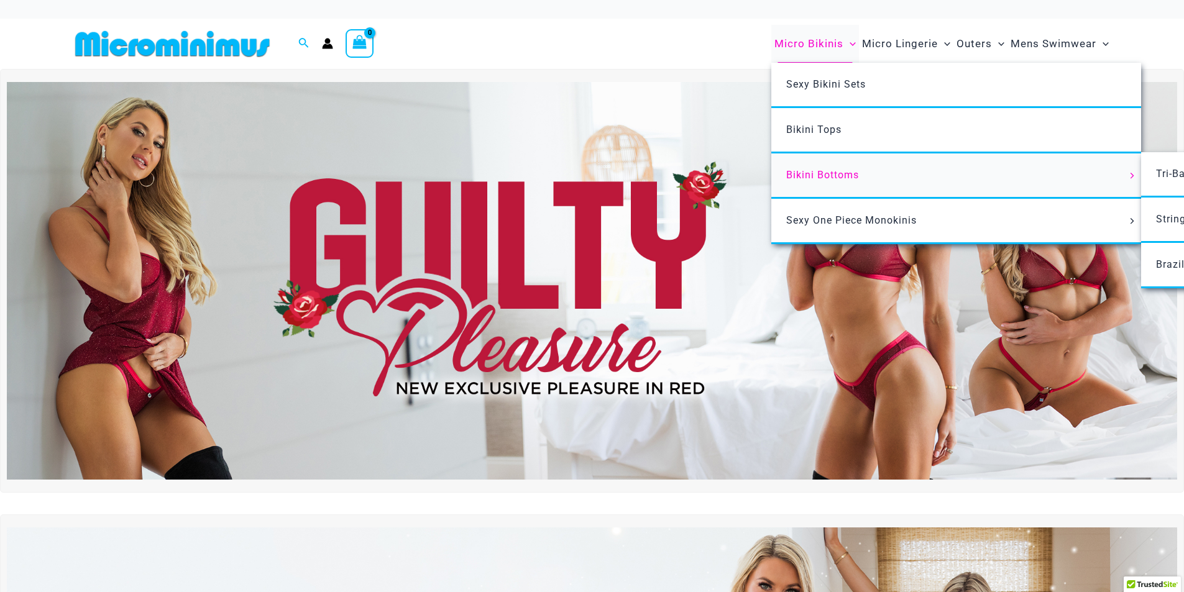
click at [803, 170] on span "Bikini Bottoms" at bounding box center [822, 175] width 73 height 12
